Goal: Information Seeking & Learning: Find specific page/section

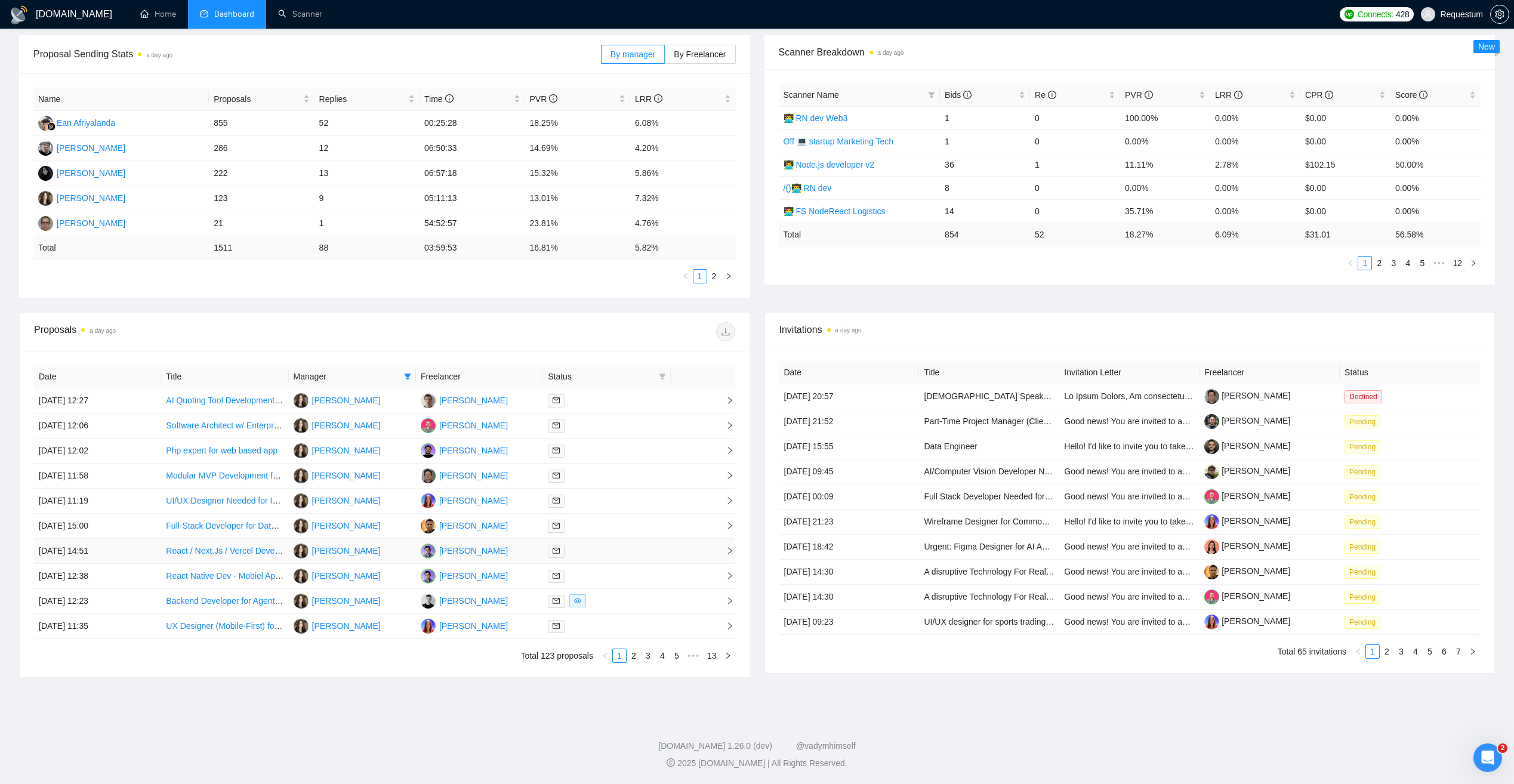
click at [631, 554] on div at bounding box center [606, 551] width 117 height 14
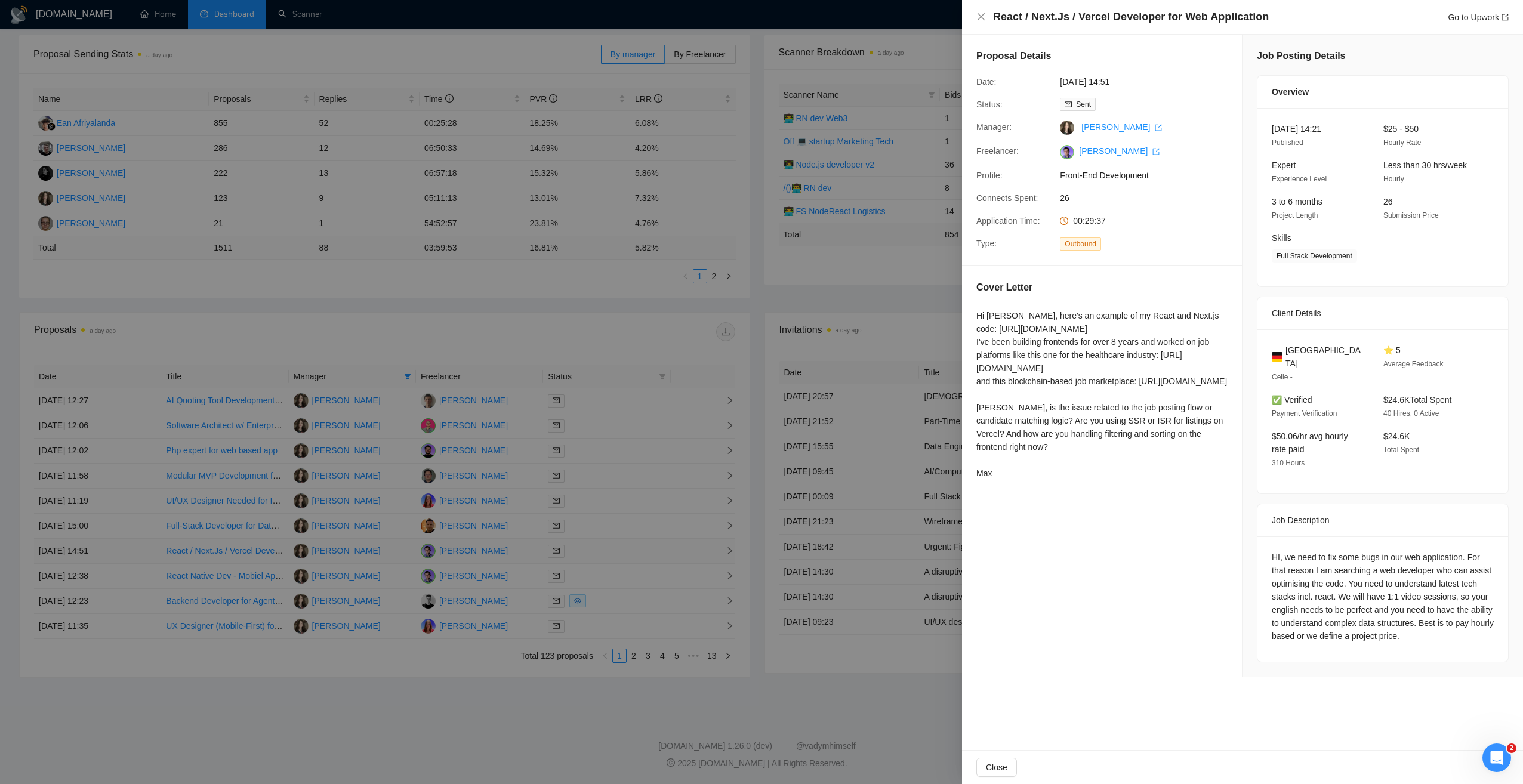
click at [631, 554] on div at bounding box center [761, 392] width 1523 height 784
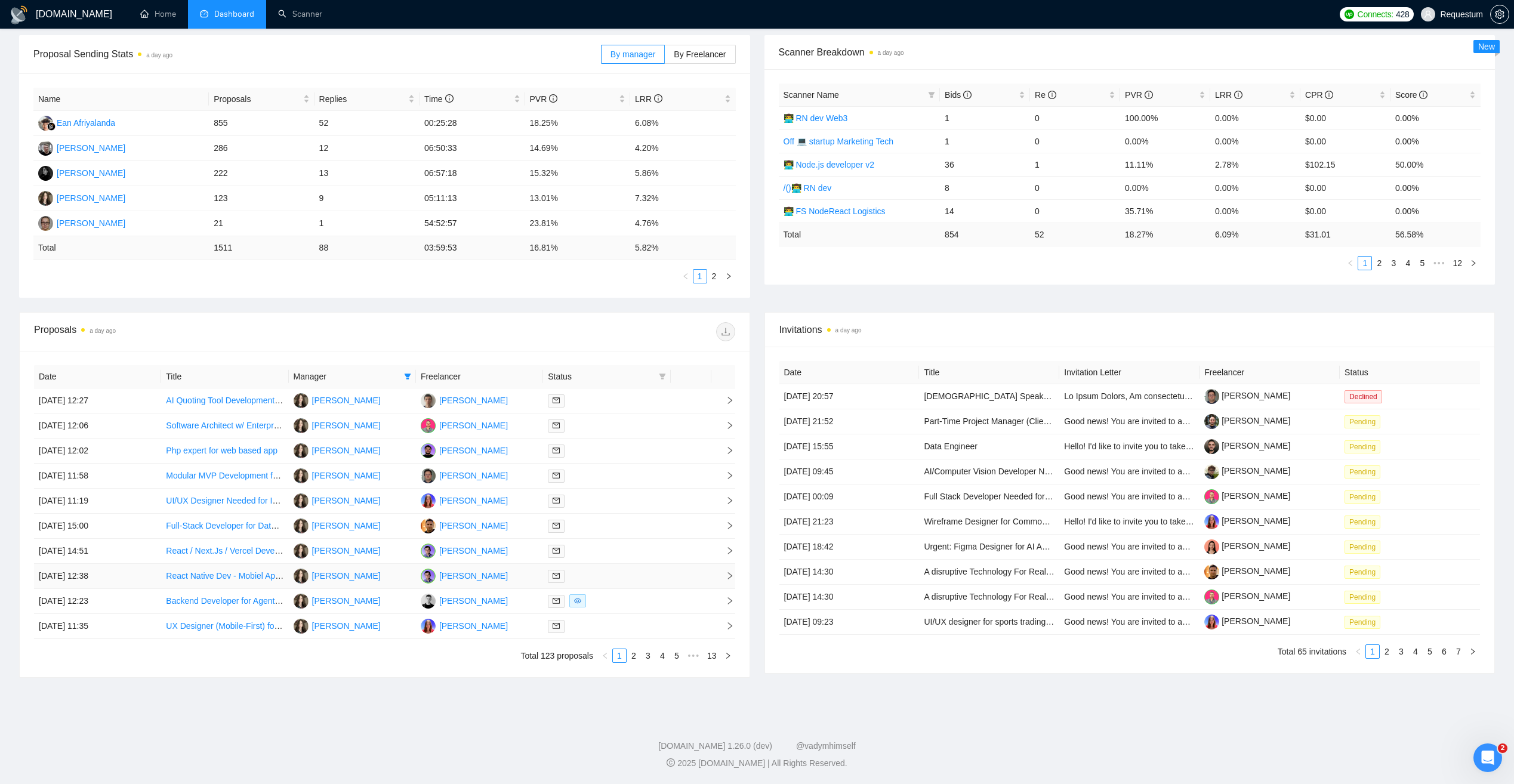
click at [626, 575] on div at bounding box center [606, 576] width 117 height 14
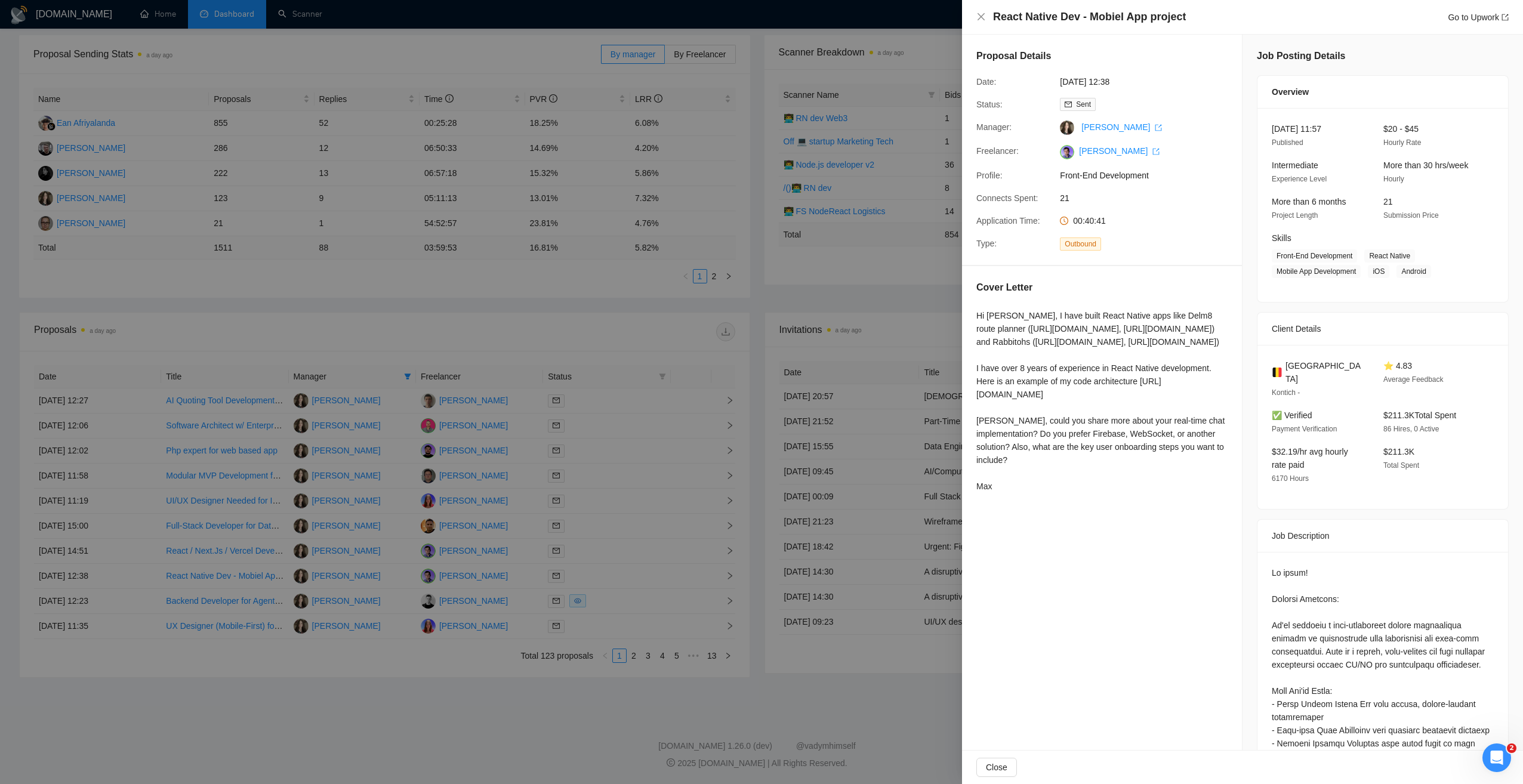
click at [448, 694] on div at bounding box center [761, 392] width 1523 height 784
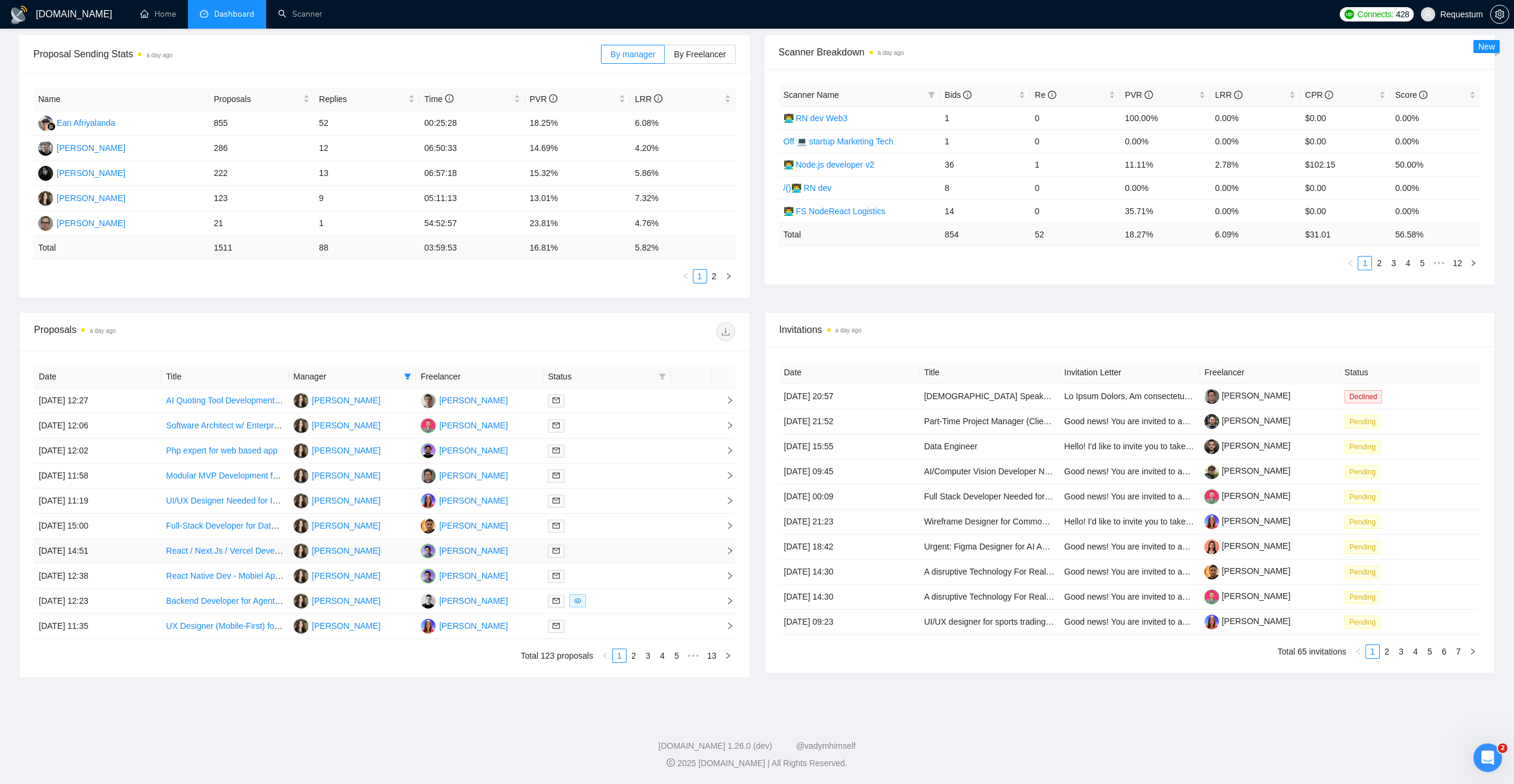
click at [615, 545] on div at bounding box center [606, 551] width 117 height 14
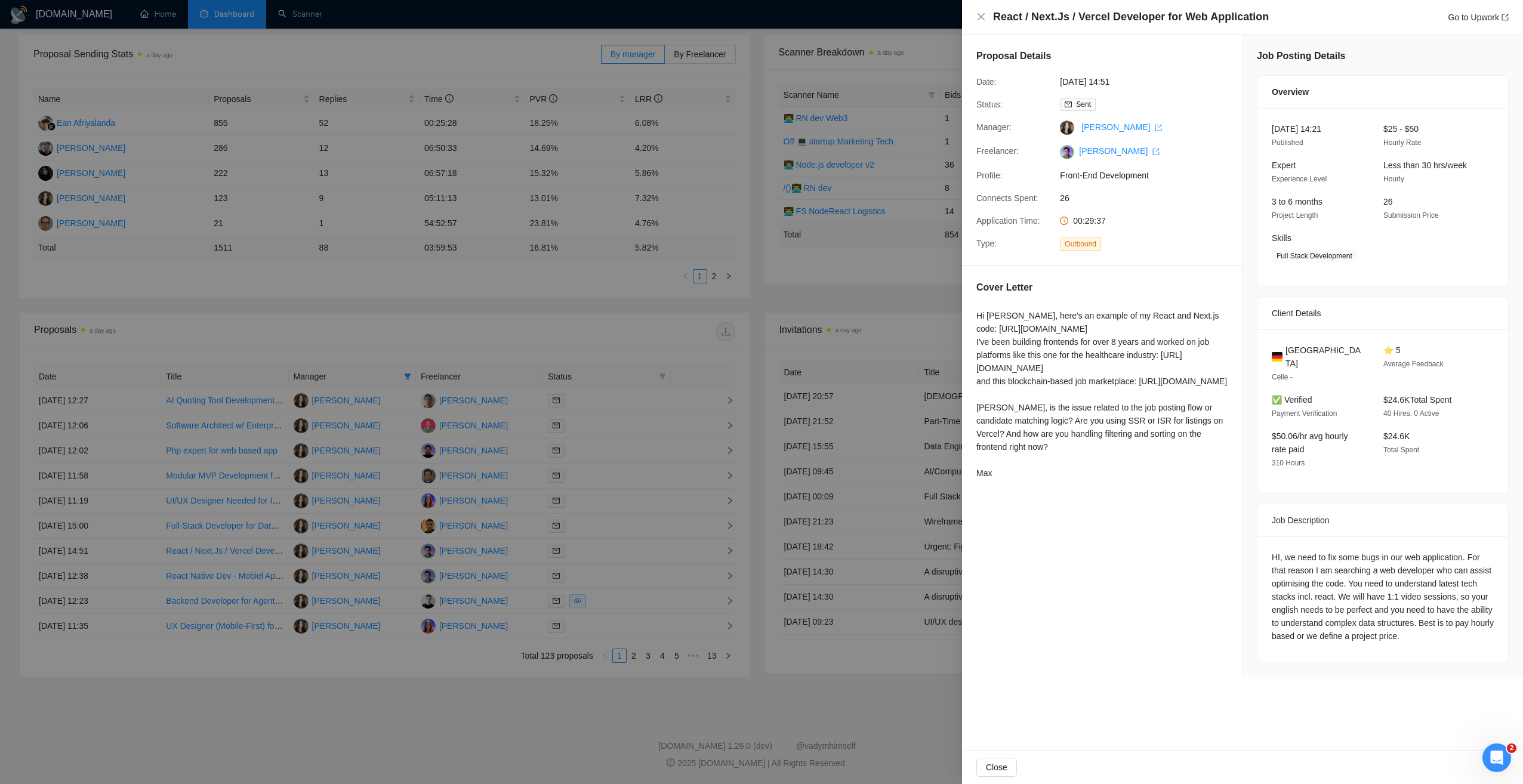
click at [409, 693] on div at bounding box center [761, 392] width 1523 height 784
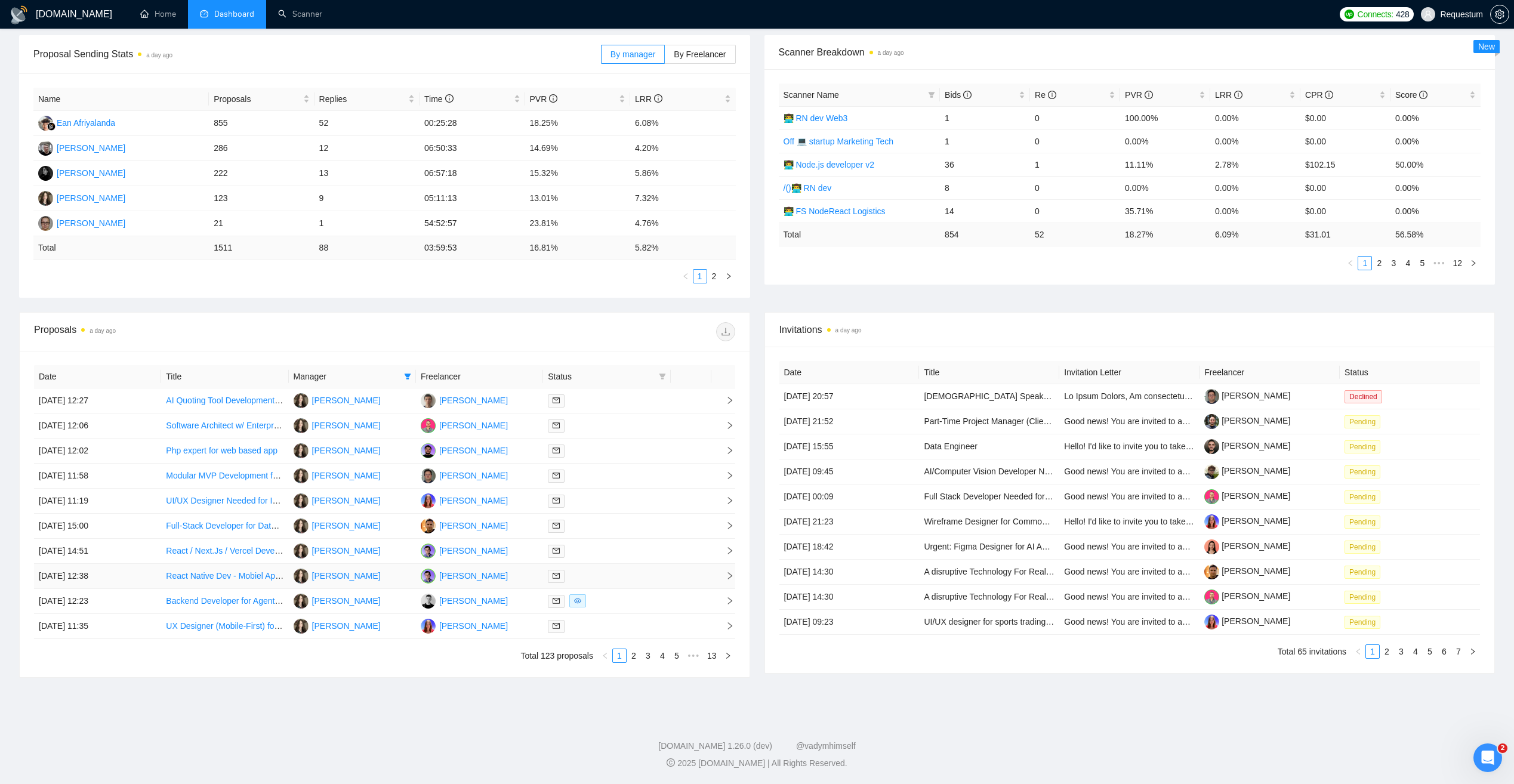
click at [524, 576] on td "[PERSON_NAME]" at bounding box center [480, 576] width 127 height 25
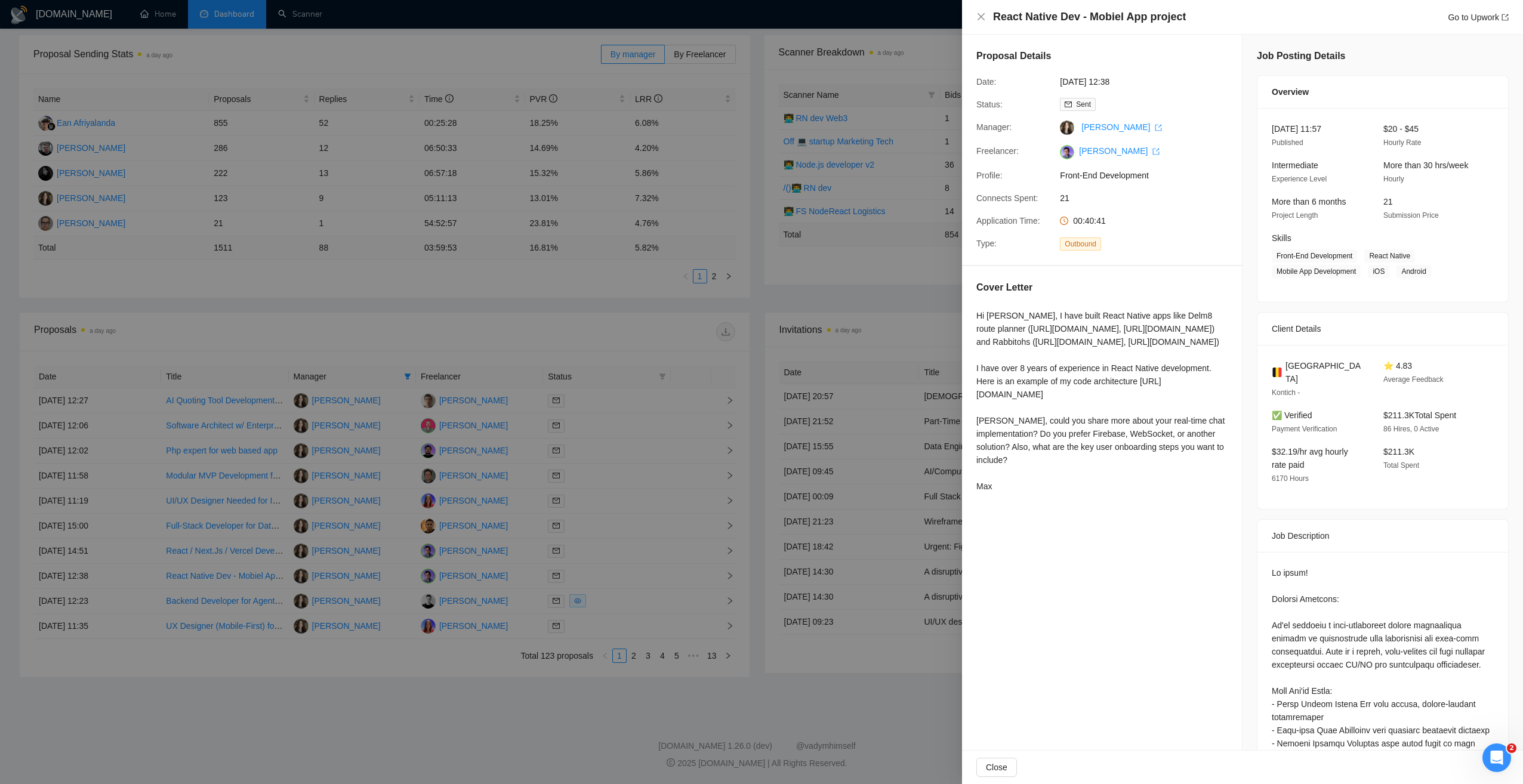
click at [515, 689] on div at bounding box center [761, 392] width 1523 height 784
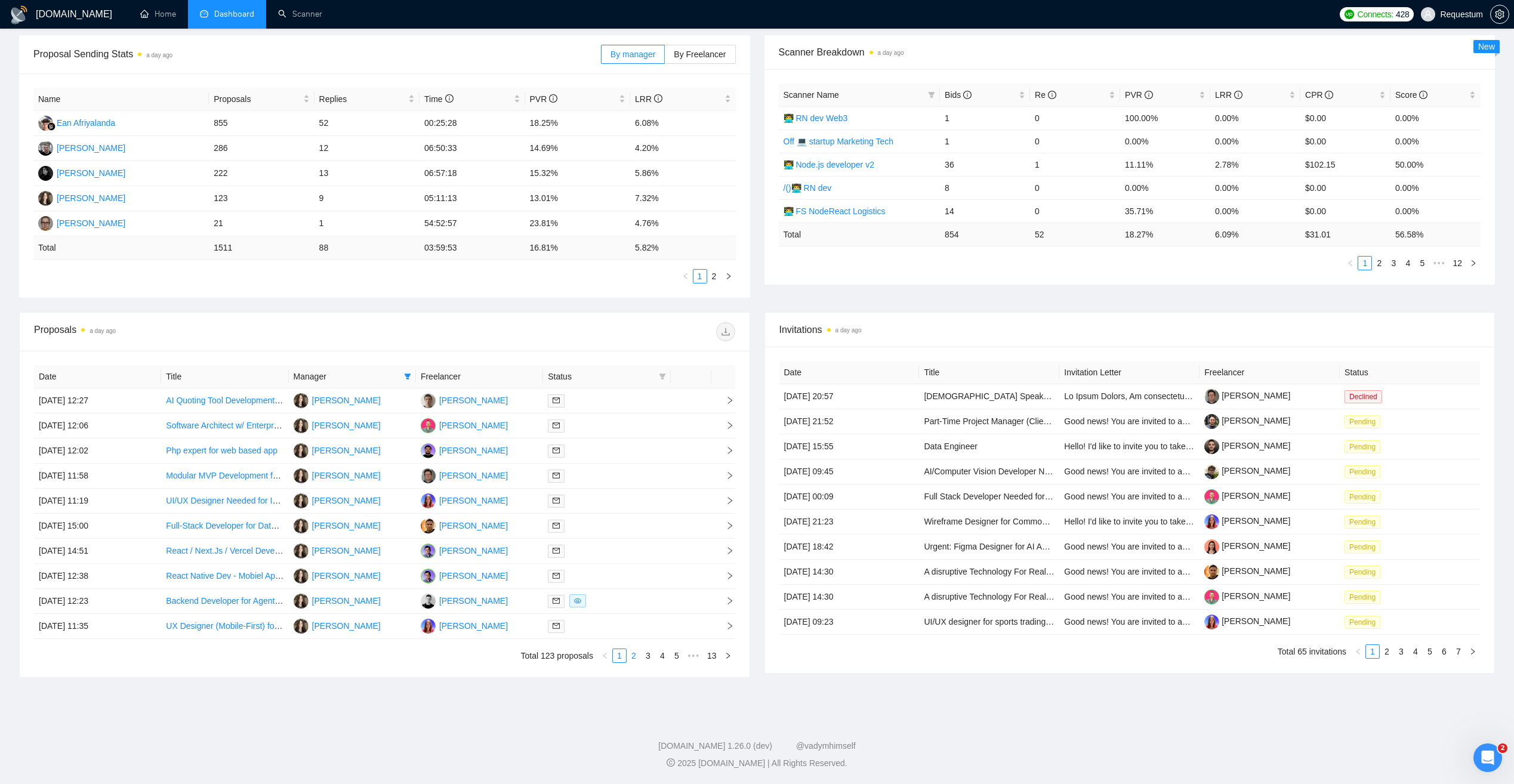
click at [630, 659] on link "2" at bounding box center [634, 655] width 13 height 13
click at [631, 425] on div at bounding box center [606, 425] width 117 height 14
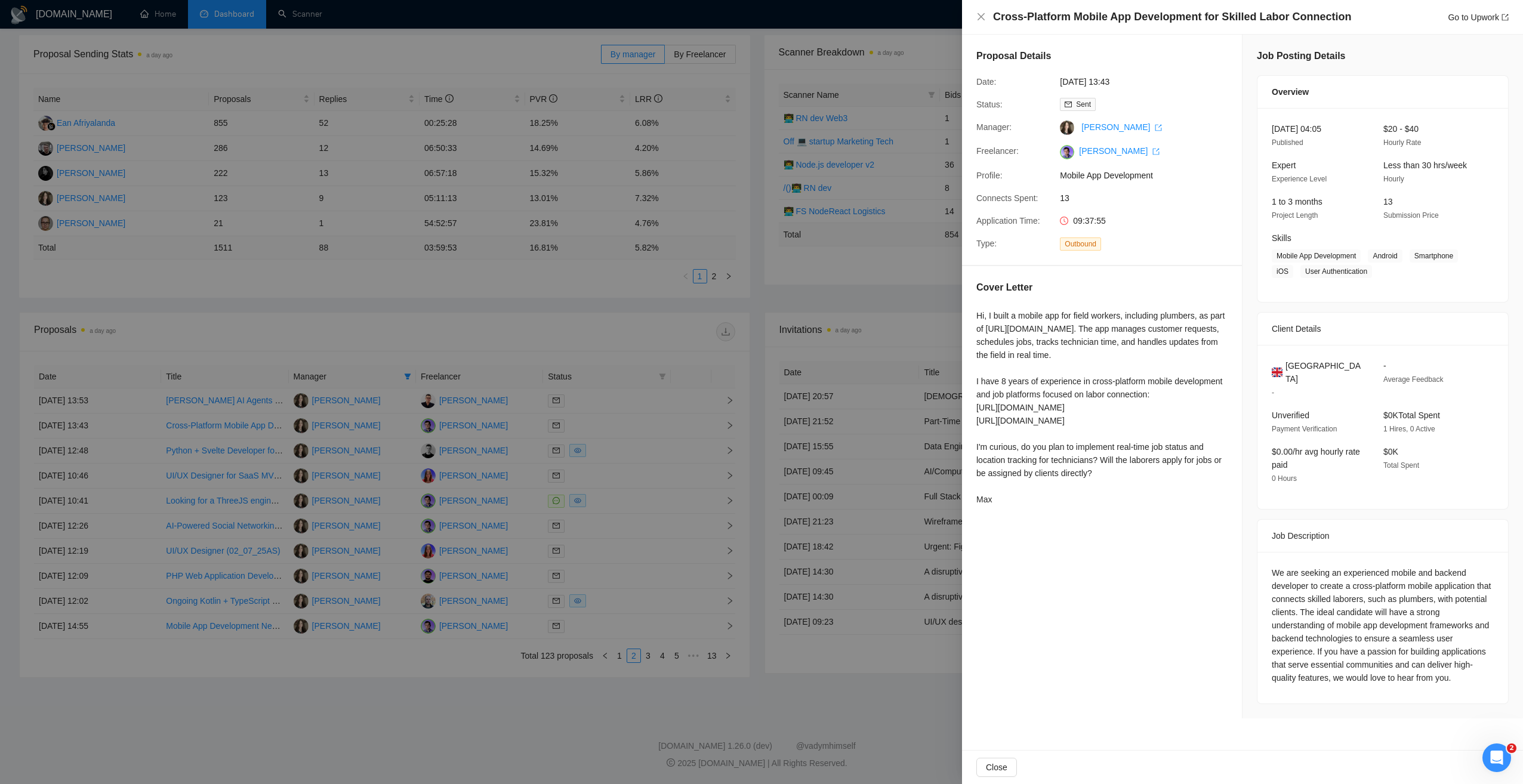
click at [632, 426] on div at bounding box center [761, 392] width 1523 height 784
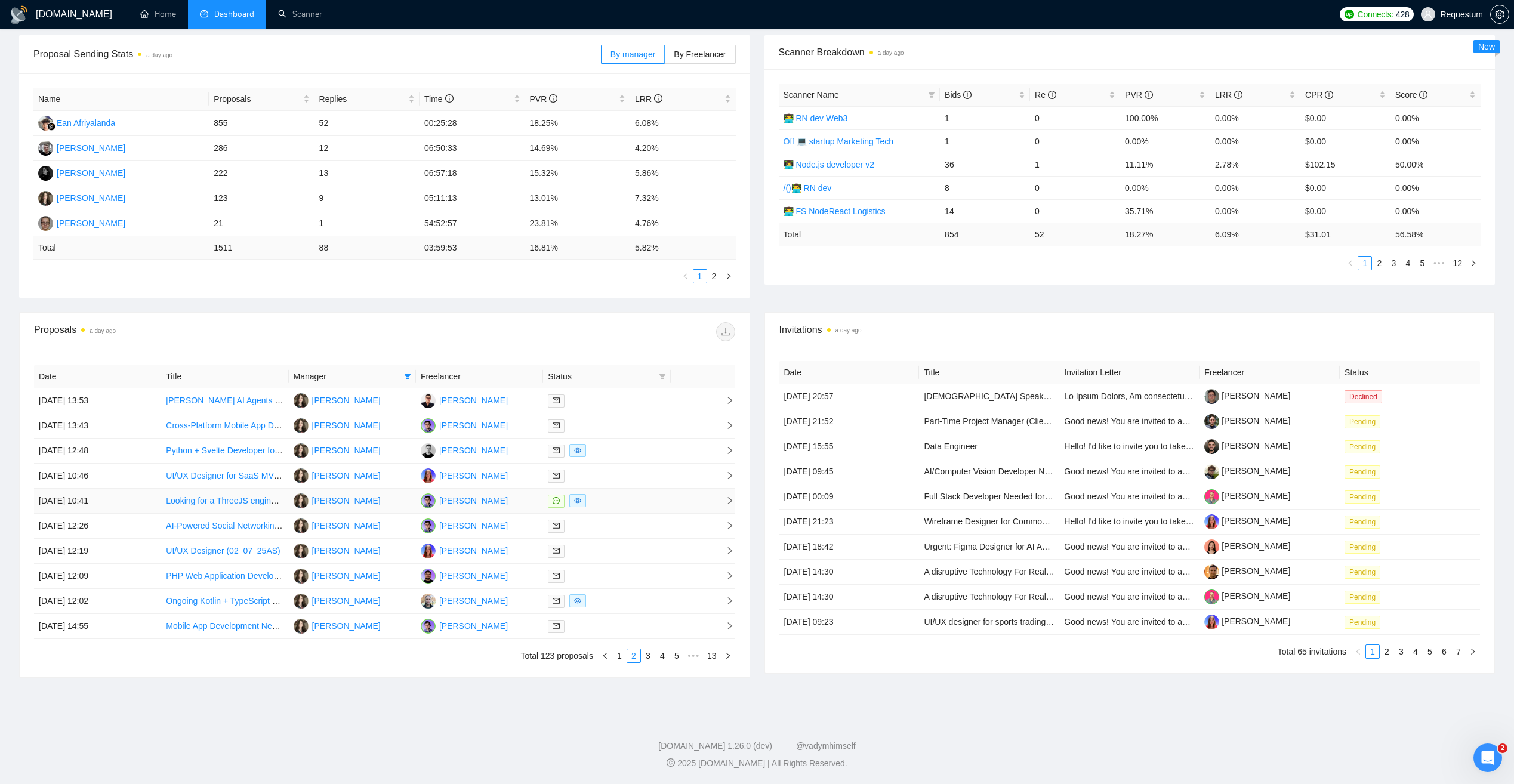
click at [637, 501] on div at bounding box center [606, 501] width 117 height 14
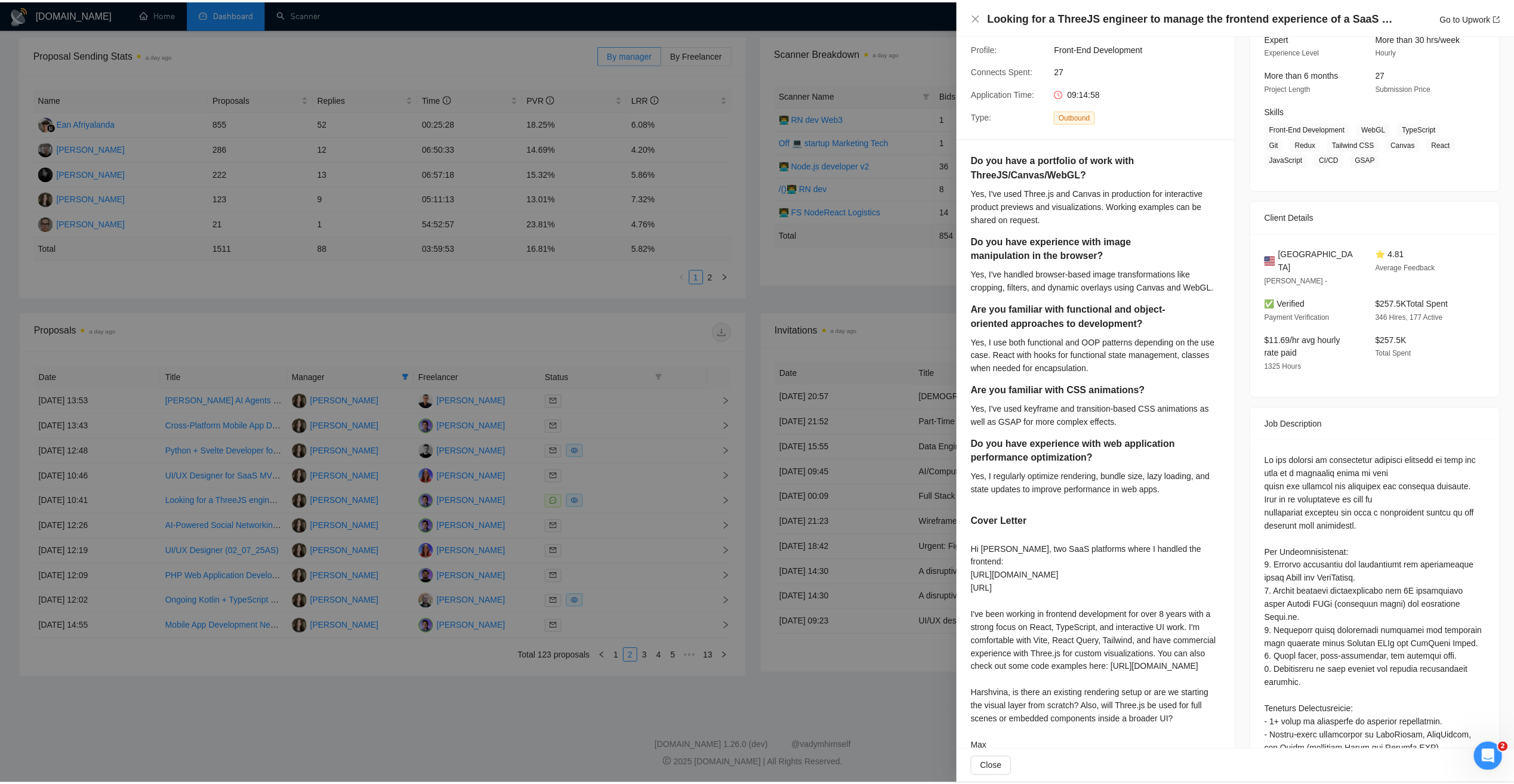
scroll to position [179, 0]
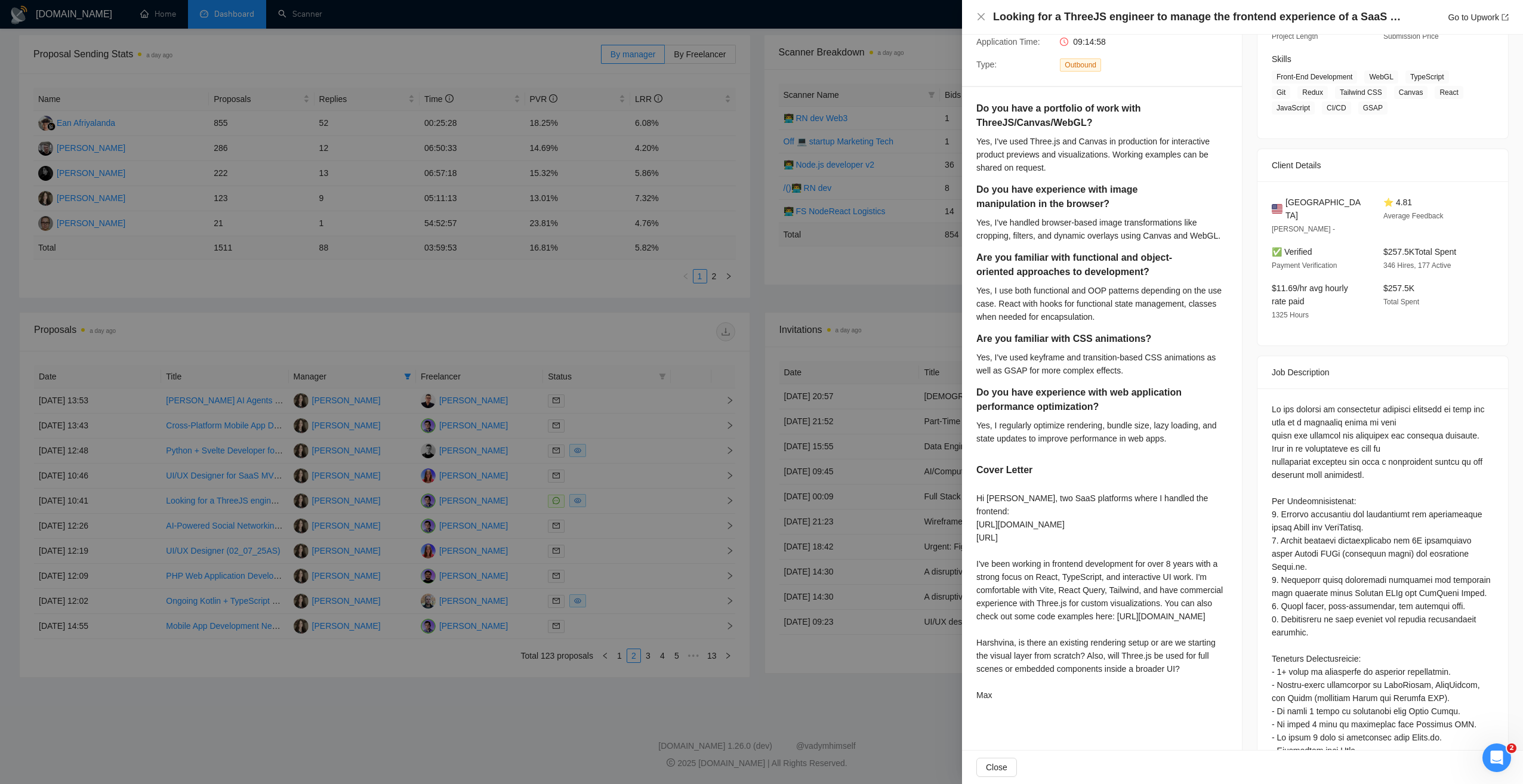
click at [647, 533] on div at bounding box center [761, 392] width 1523 height 784
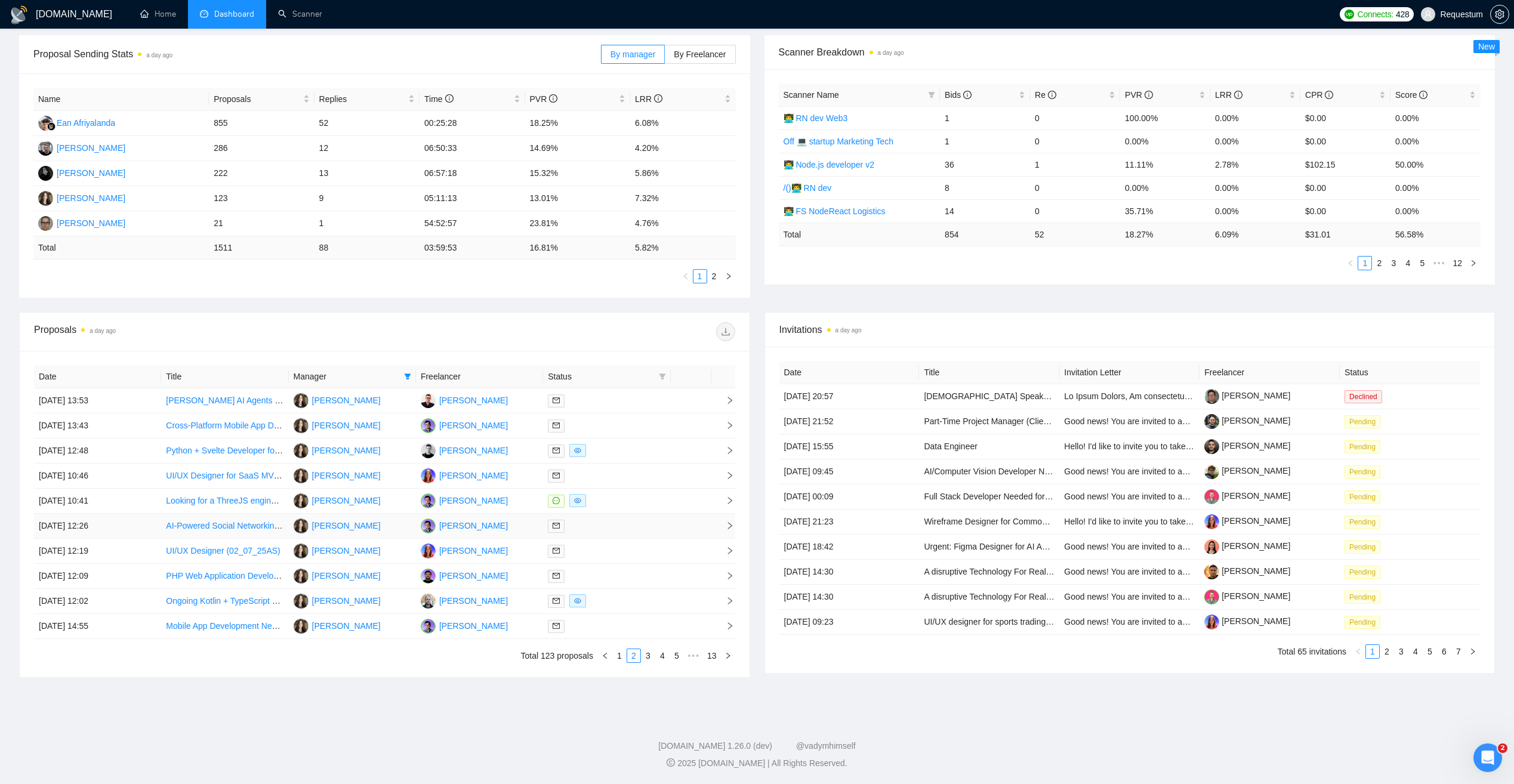
click at [651, 522] on div at bounding box center [606, 526] width 117 height 14
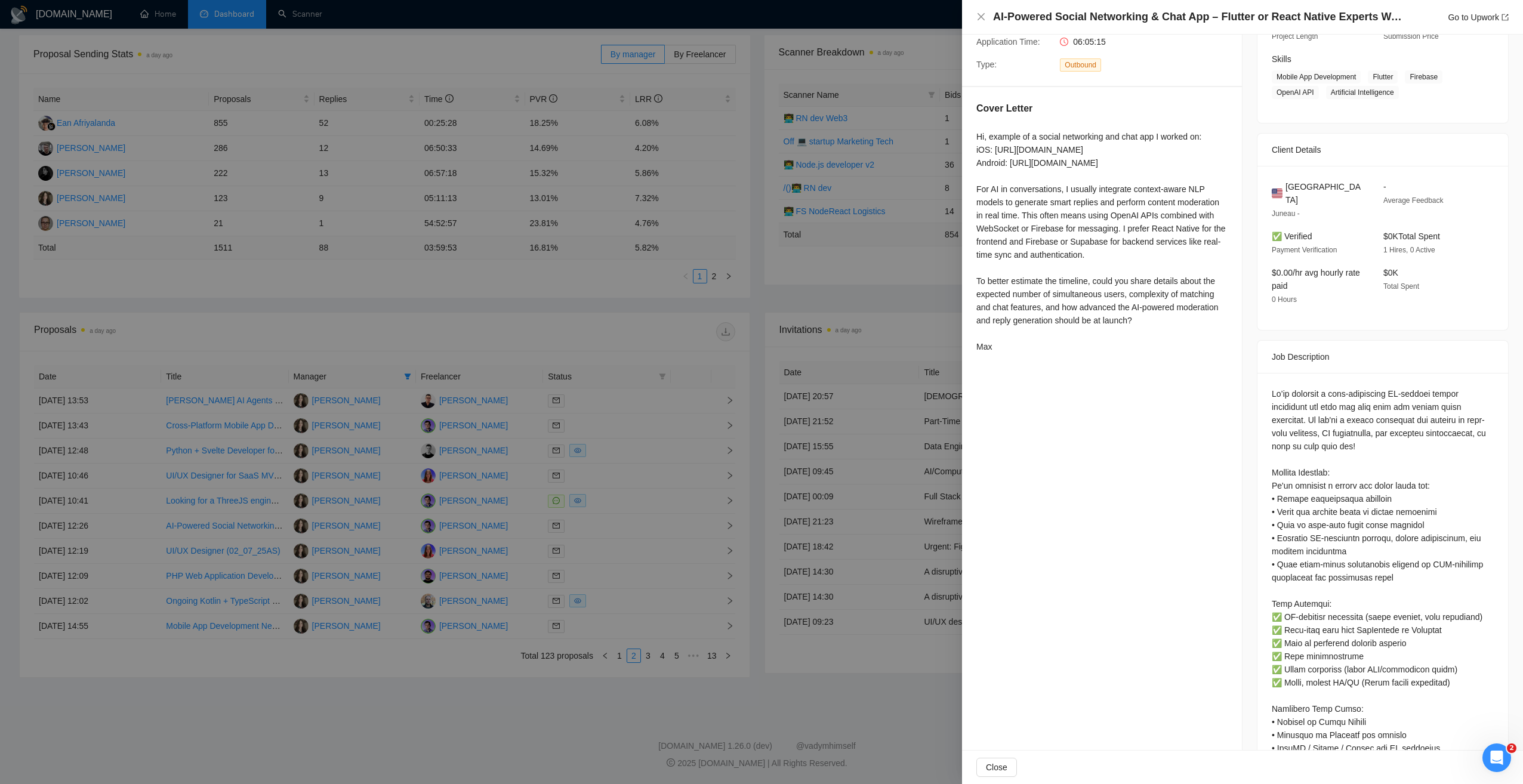
click at [517, 710] on div at bounding box center [761, 392] width 1523 height 784
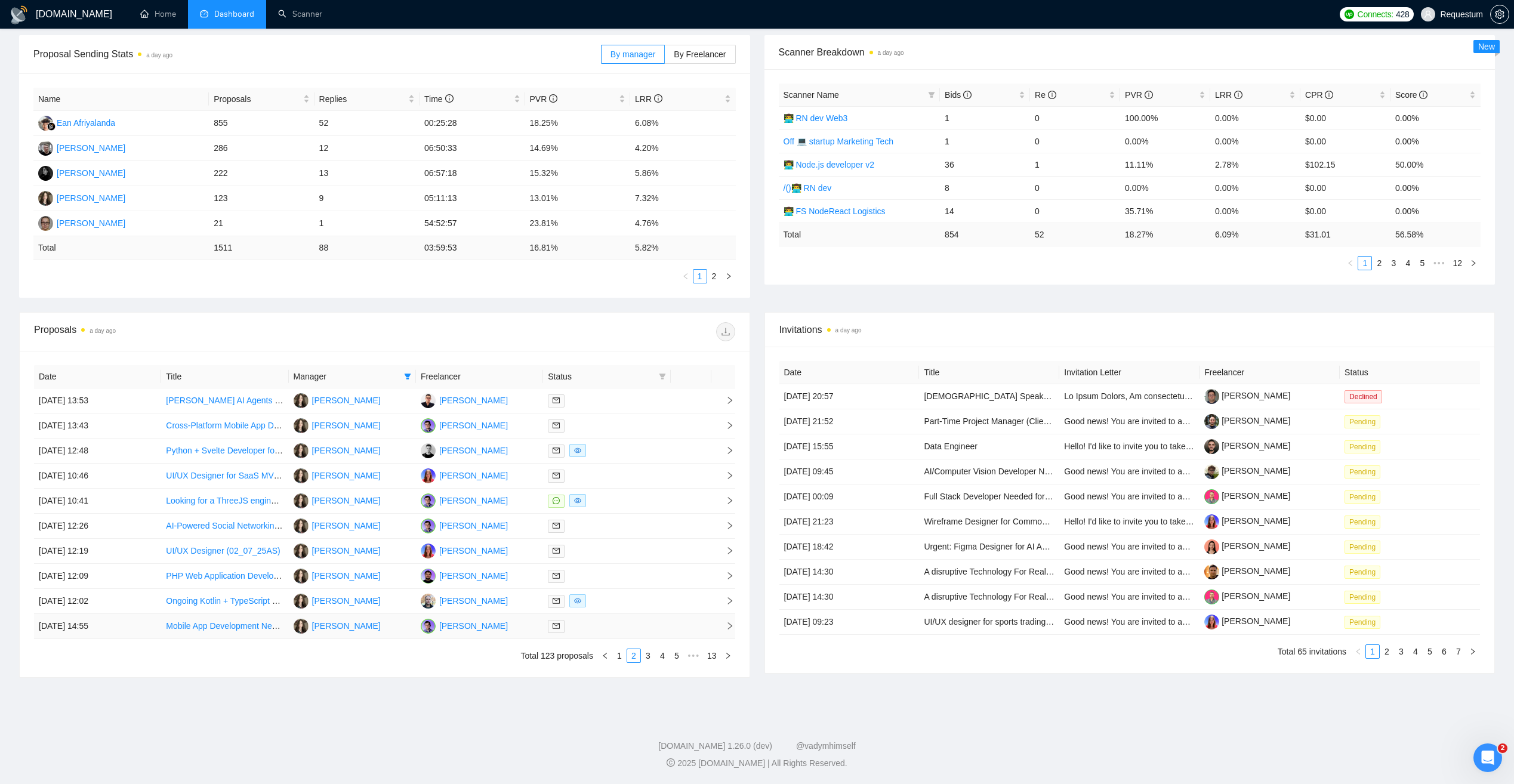
click at [622, 624] on div at bounding box center [606, 627] width 117 height 14
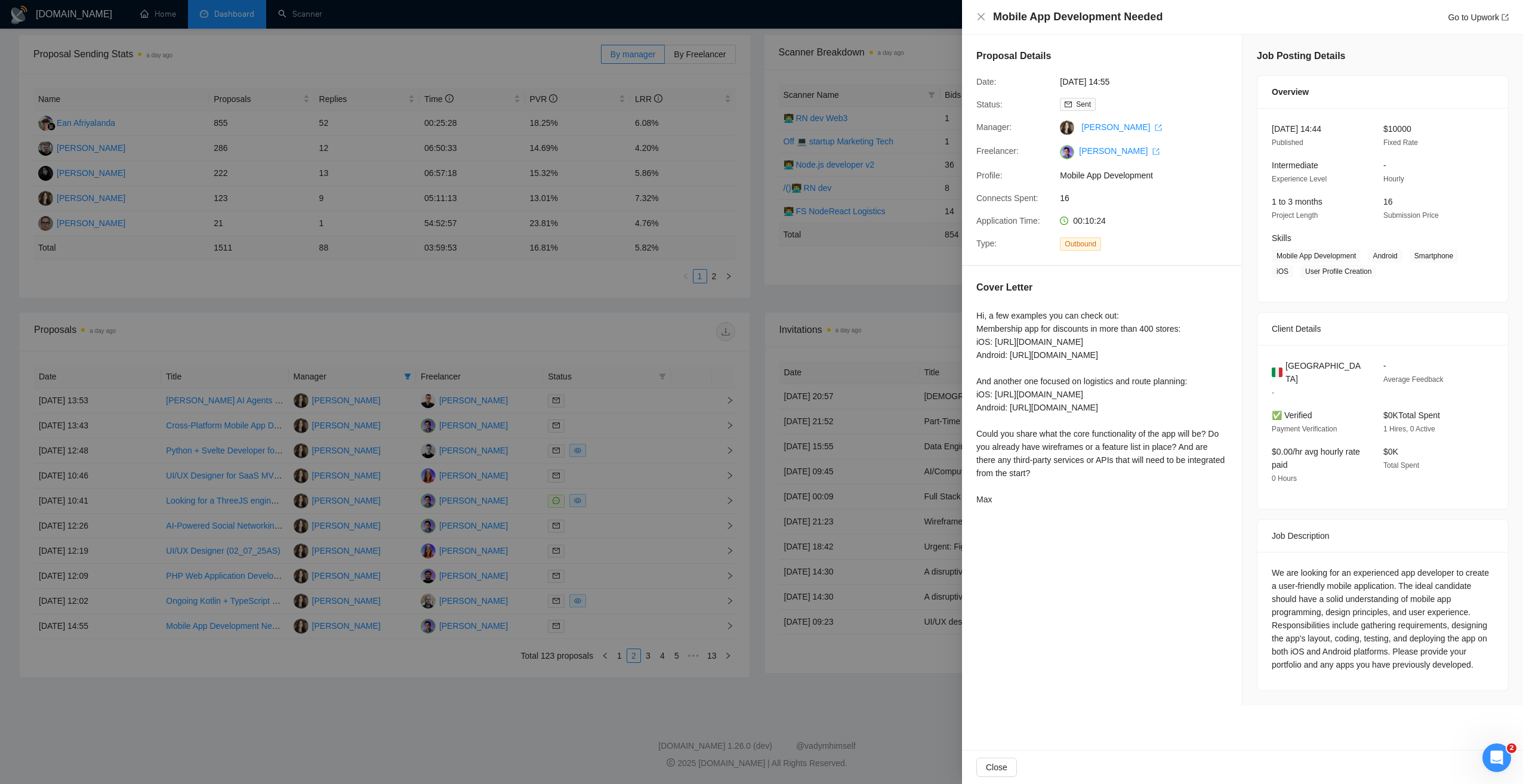
click at [548, 690] on div at bounding box center [761, 392] width 1523 height 784
